Goal: Task Accomplishment & Management: Complete application form

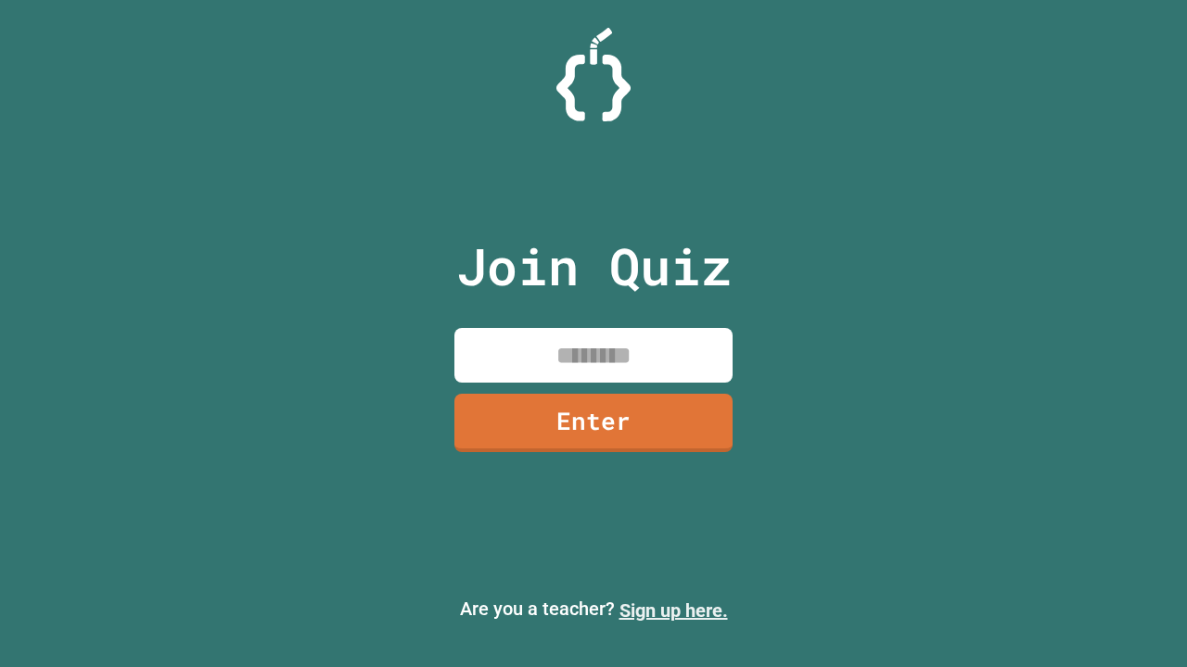
click at [673, 611] on link "Sign up here." at bounding box center [673, 611] width 108 height 22
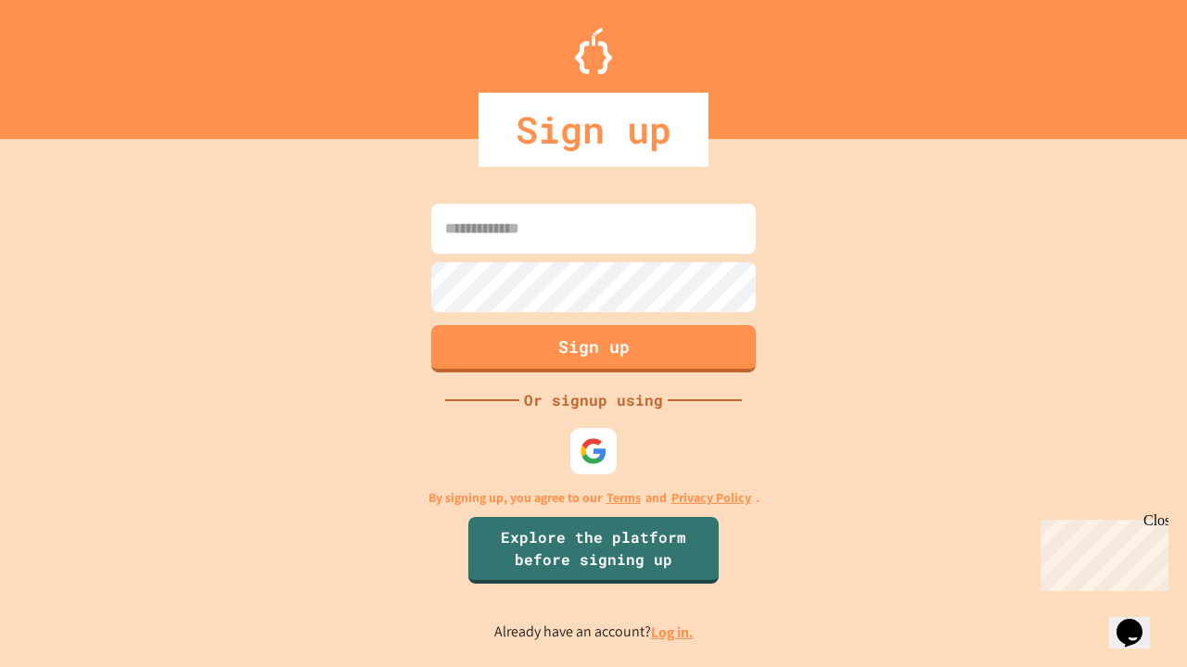
click at [673, 632] on link "Log in." at bounding box center [672, 632] width 43 height 19
